Goal: Task Accomplishment & Management: Use online tool/utility

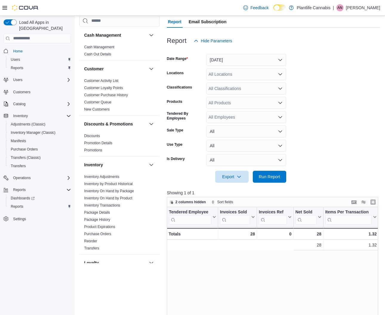
scroll to position [0, 183]
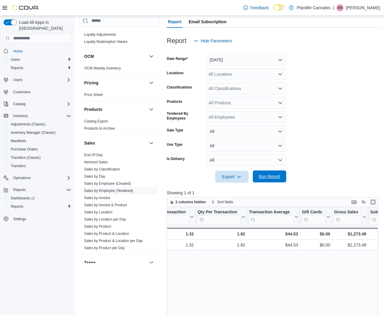
click at [276, 176] on span "Run Report" at bounding box center [268, 176] width 21 height 6
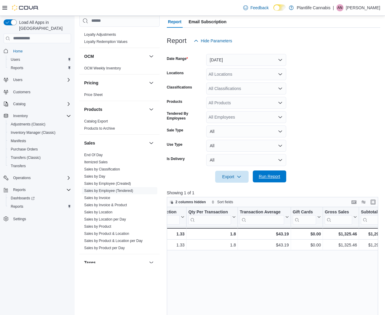
click at [271, 177] on span "Run Report" at bounding box center [268, 176] width 21 height 6
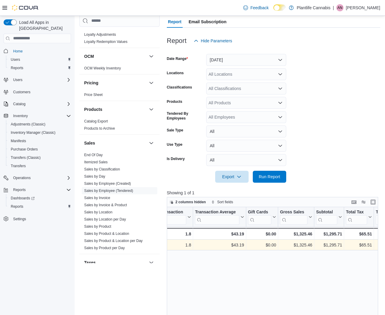
scroll to position [0, 238]
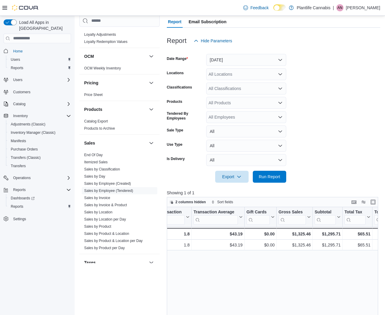
click at [231, 91] on div "All Classifications" at bounding box center [246, 89] width 80 height 12
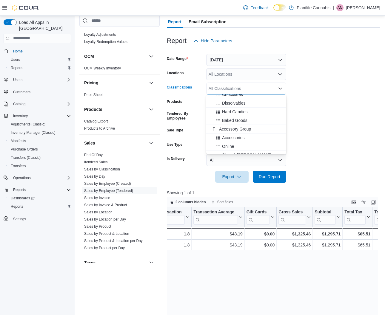
scroll to position [57, 0]
click at [238, 127] on span "Accessory Group" at bounding box center [235, 128] width 32 height 6
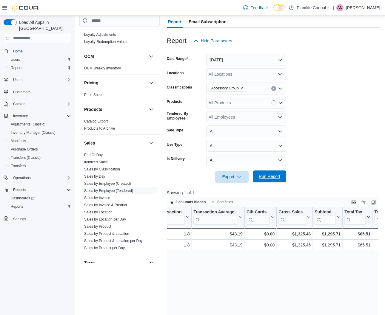
drag, startPoint x: 263, startPoint y: 172, endPoint x: 285, endPoint y: 174, distance: 21.8
click at [263, 172] on span "Run Report" at bounding box center [269, 177] width 26 height 12
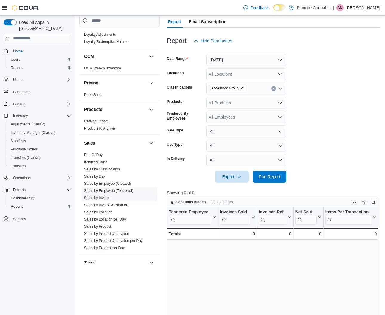
click at [107, 197] on link "Sales by Invoice" at bounding box center [97, 198] width 26 height 4
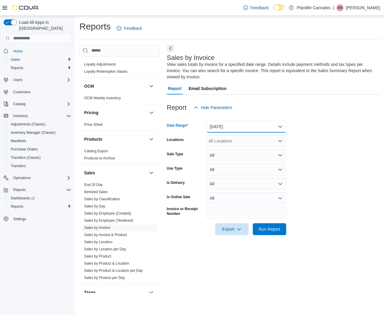
click at [250, 124] on button "[DATE]" at bounding box center [246, 127] width 80 height 12
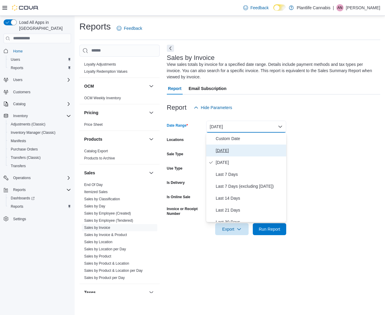
click at [228, 154] on span "[DATE]" at bounding box center [250, 150] width 68 height 7
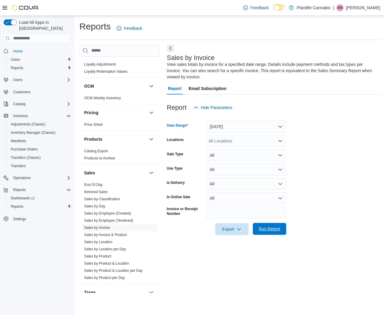
drag, startPoint x: 269, startPoint y: 232, endPoint x: 265, endPoint y: 230, distance: 4.4
click at [269, 231] on span "Run Report" at bounding box center [269, 229] width 26 height 12
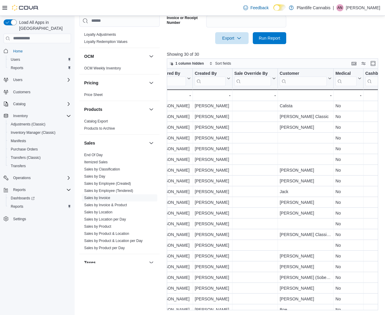
scroll to position [112, 777]
